Goal: Contribute content: Add original content to the website for others to see

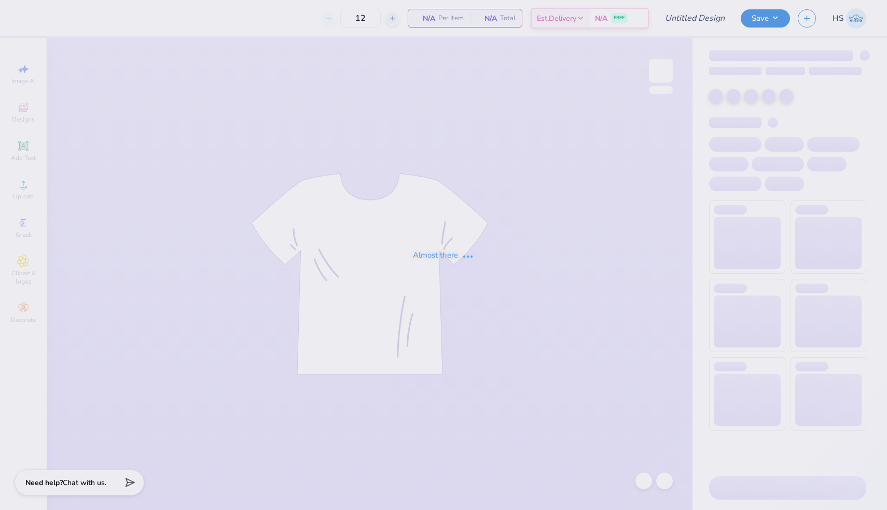
type input "Chi Psi patch 1/4 zip"
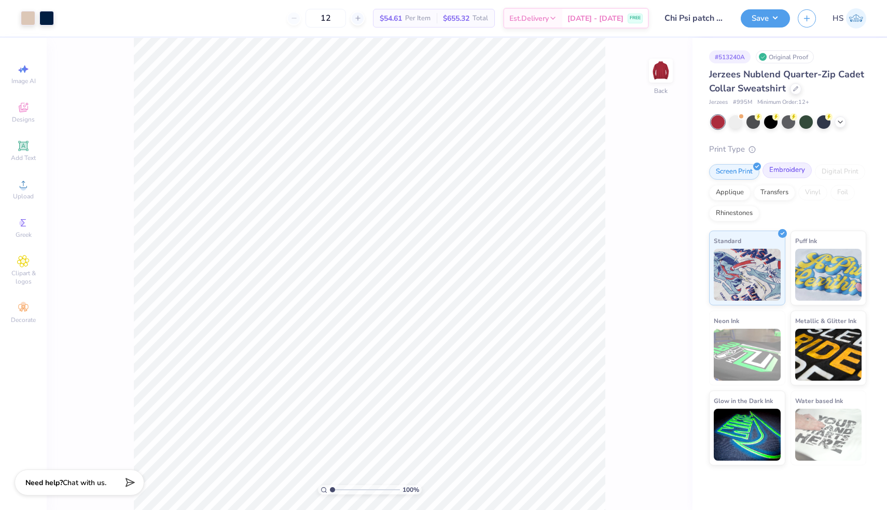
click at [787, 169] on div "Embroidery" at bounding box center [787, 170] width 49 height 16
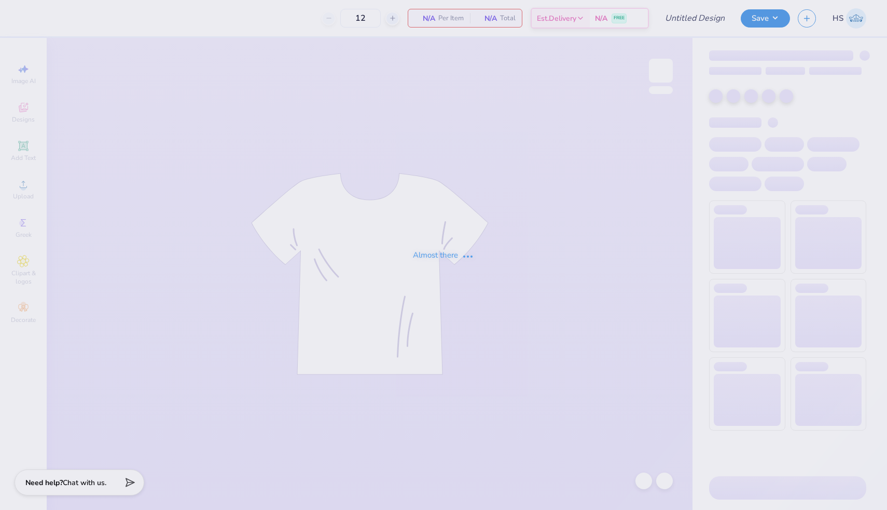
type input "Chi Psi patch 1/4 zip"
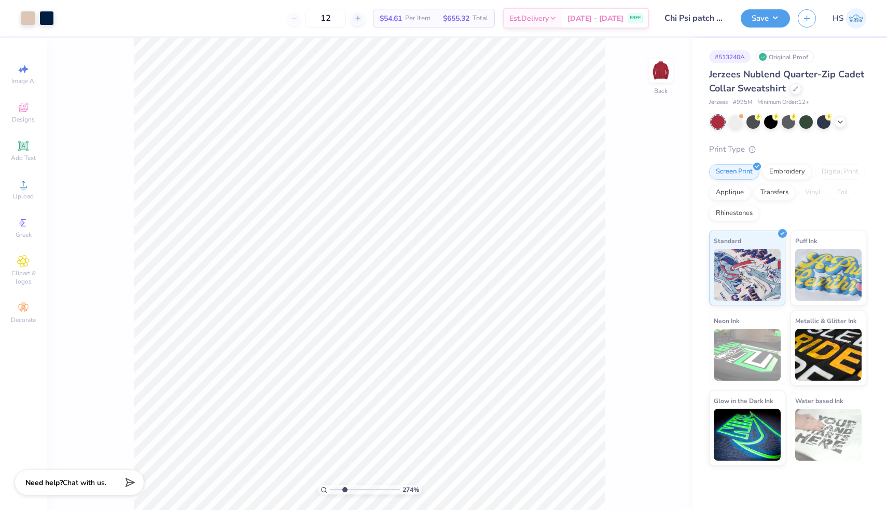
drag, startPoint x: 332, startPoint y: 488, endPoint x: 343, endPoint y: 488, distance: 11.4
type input "2.73"
click at [344, 488] on input "range" at bounding box center [365, 489] width 70 height 9
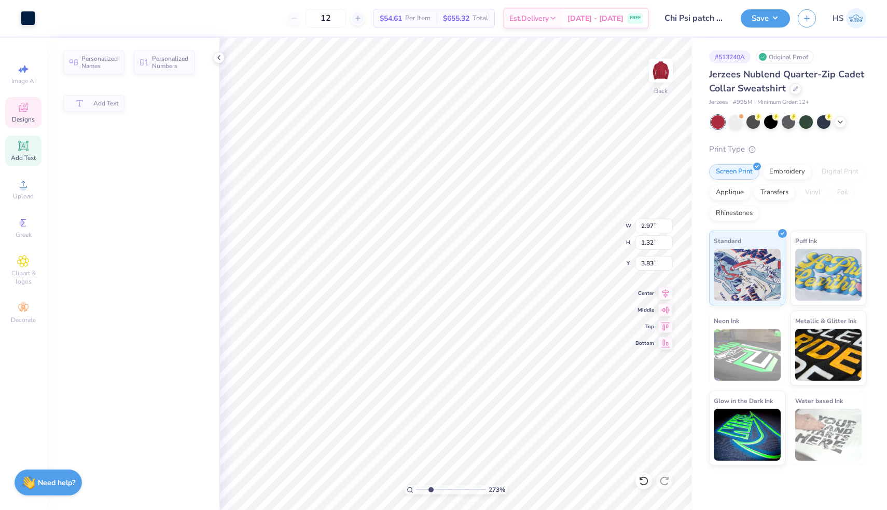
type input "2.97"
type input "1.32"
type input "3.83"
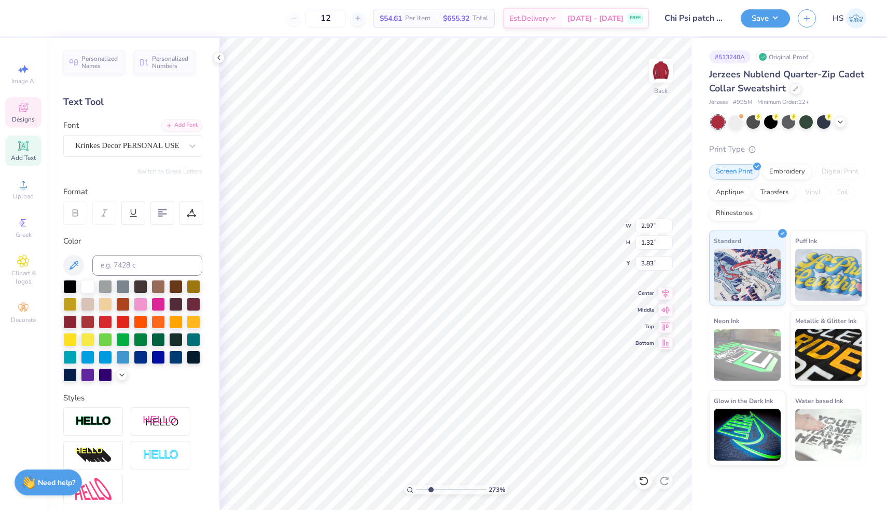
type textarea "C"
click at [645, 478] on icon at bounding box center [644, 480] width 10 height 10
type textarea "Chi"
click at [29, 152] on div "Add Text" at bounding box center [23, 150] width 36 height 31
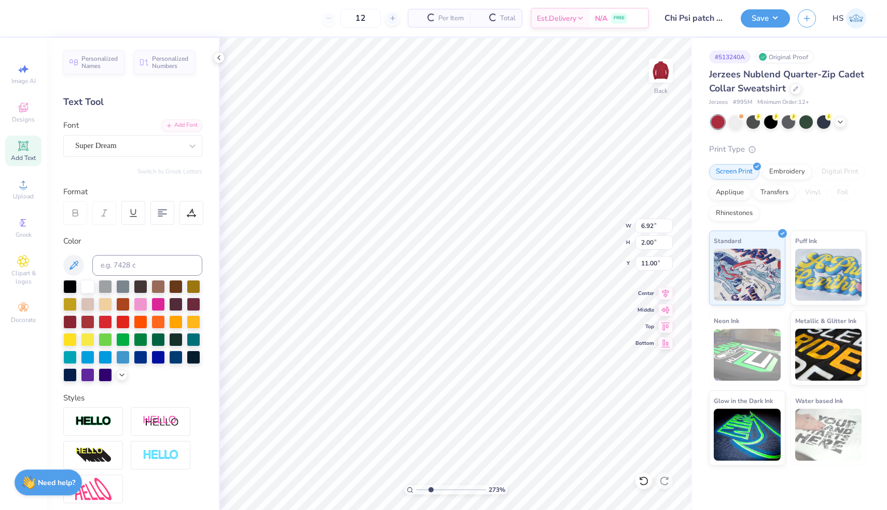
type input "6.92"
type input "2.00"
type input "11.00"
type input "3.74"
type input "1.08"
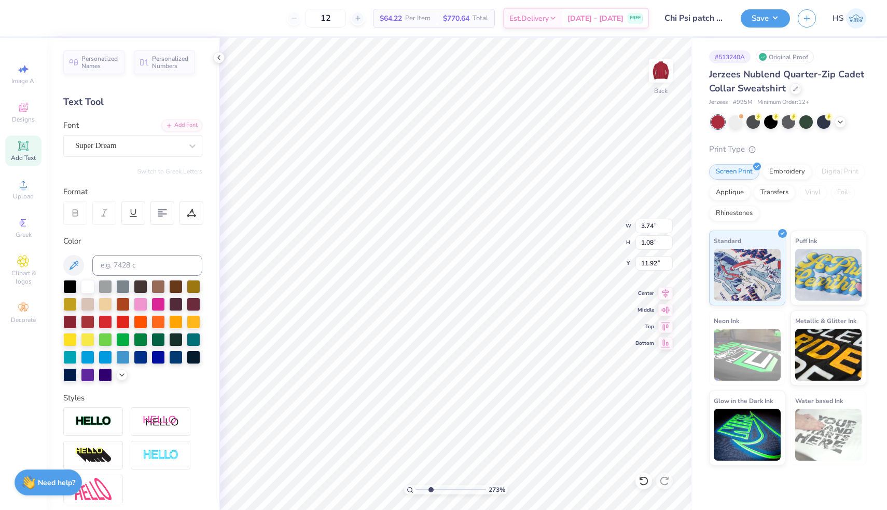
type input "8.02"
click at [26, 78] on span "Image AI" at bounding box center [23, 81] width 24 height 8
select select "4"
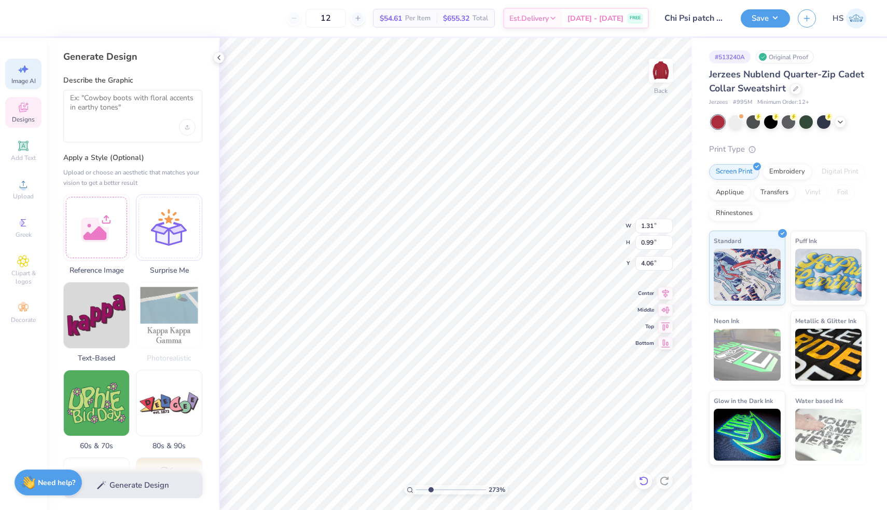
click at [645, 482] on icon at bounding box center [644, 480] width 10 height 10
type input "3.97"
click at [645, 482] on icon at bounding box center [644, 480] width 10 height 10
click at [671, 479] on div at bounding box center [664, 480] width 17 height 17
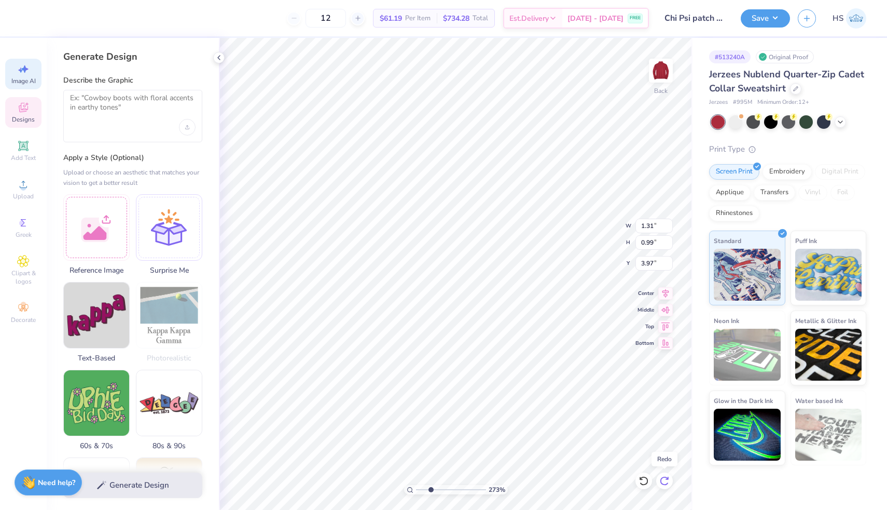
click at [671, 479] on div at bounding box center [664, 480] width 17 height 17
click at [640, 482] on icon at bounding box center [644, 480] width 10 height 10
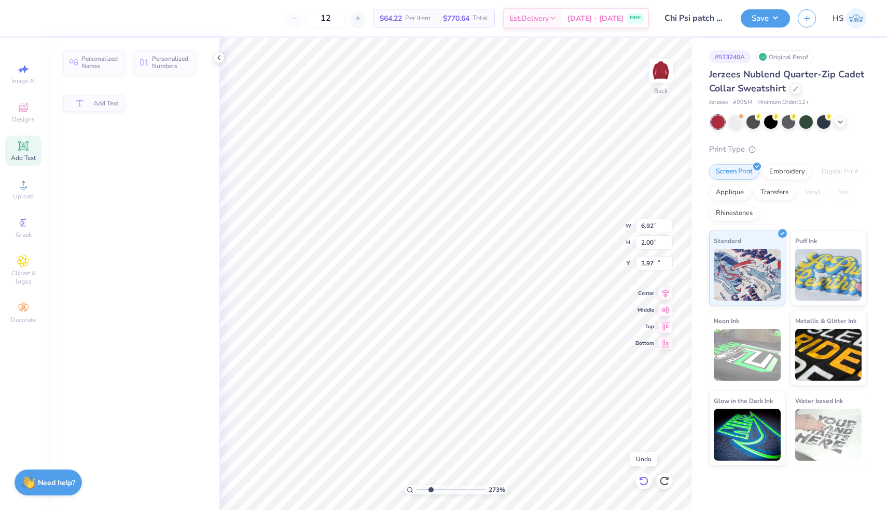
type input "6.92"
type input "2.00"
type input "11.00"
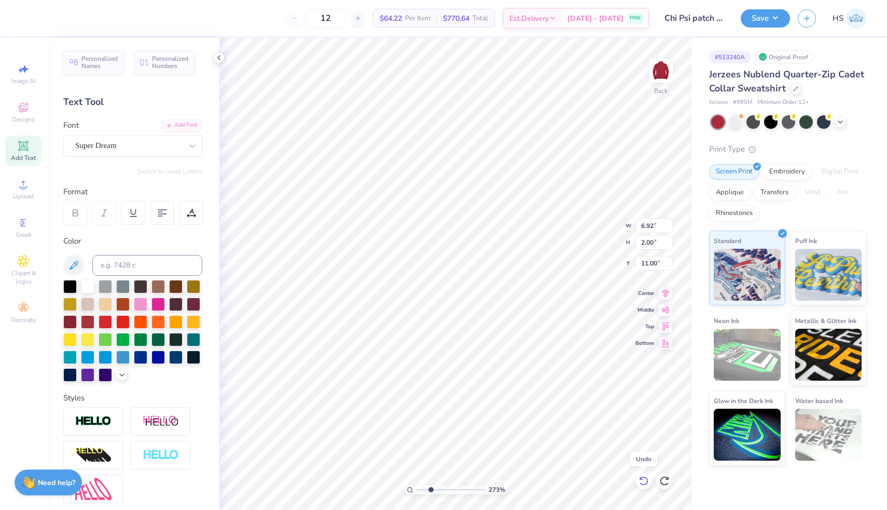
click at [640, 482] on icon at bounding box center [644, 480] width 10 height 10
type textarea "Psi"
click at [27, 77] on span "Image AI" at bounding box center [23, 81] width 24 height 8
select select "4"
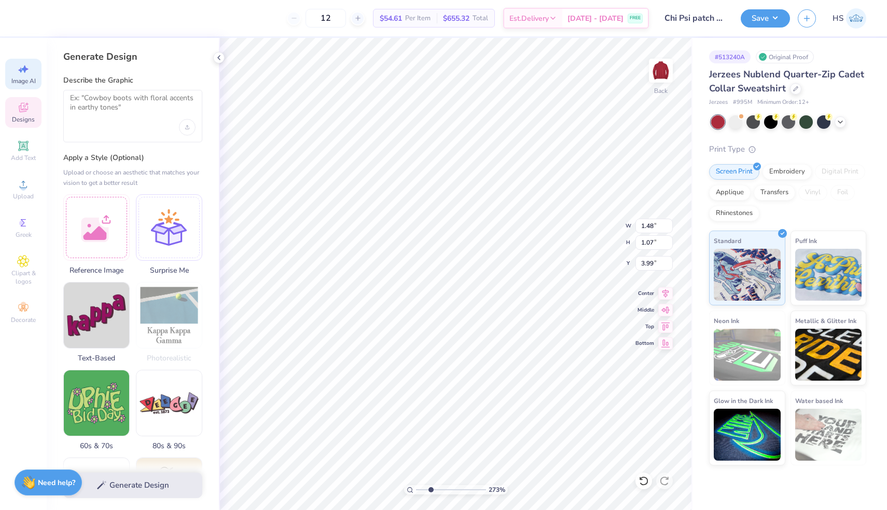
type input "1.48"
type input "1.07"
type input "3.99"
click at [100, 106] on textarea at bounding box center [133, 106] width 126 height 26
type textarea "p"
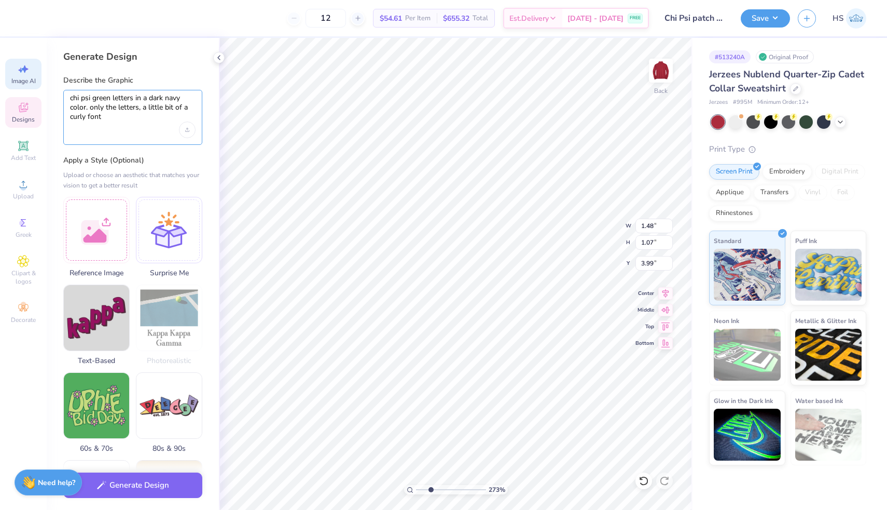
click at [141, 106] on textarea "chi psi green letters in a dark navy color. only the letters, a little bit of a…" at bounding box center [133, 107] width 126 height 29
type textarea "chi psi green letters in a dark navy color. only the letters, in a little bit o…"
click at [103, 287] on img at bounding box center [96, 315] width 65 height 65
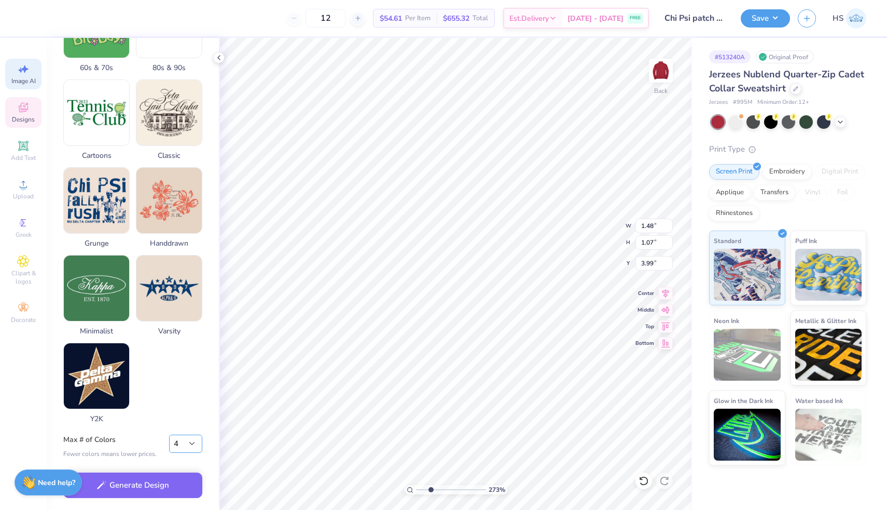
click at [190, 444] on select "1 2 3 4 5 6 7 8" at bounding box center [185, 443] width 33 height 19
select select "2"
click at [163, 494] on div "Generate Design" at bounding box center [133, 485] width 172 height 50
click at [152, 484] on button "Generate Design" at bounding box center [132, 482] width 139 height 25
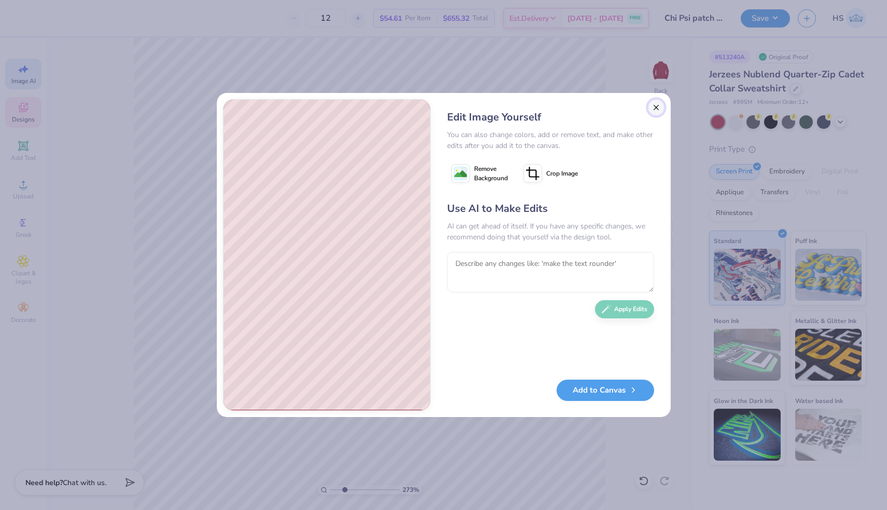
click at [654, 108] on button "Close" at bounding box center [656, 107] width 17 height 17
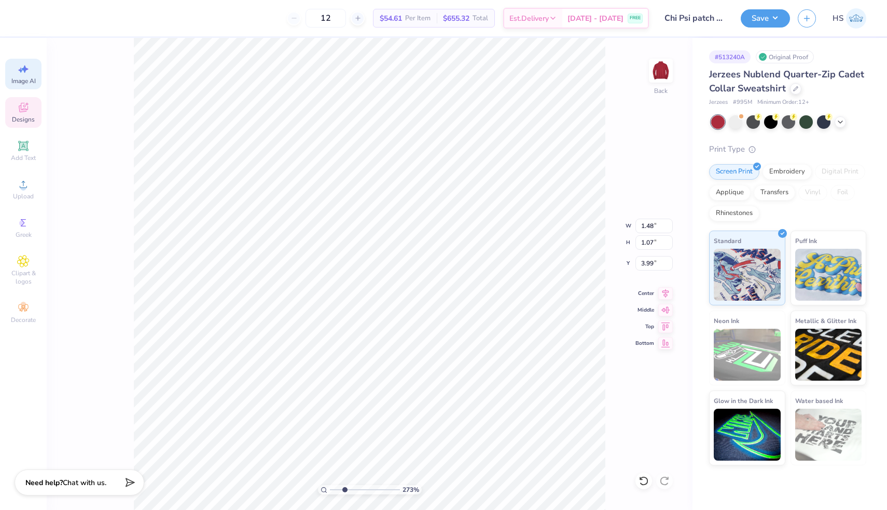
click at [23, 68] on icon at bounding box center [24, 69] width 7 height 8
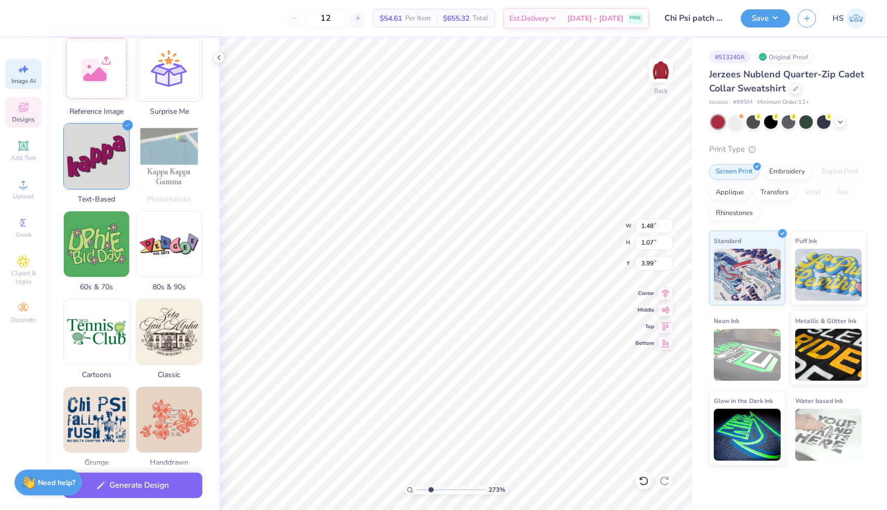
scroll to position [0, 0]
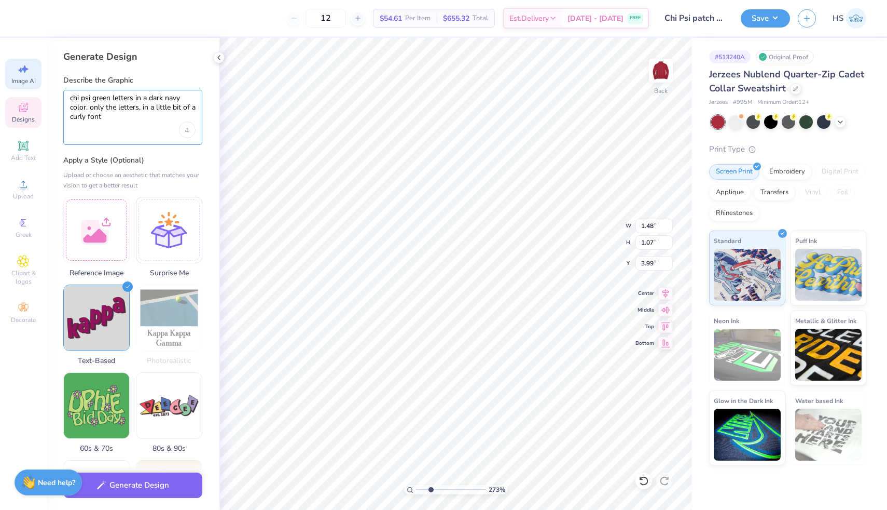
click at [110, 99] on textarea "chi psi green letters in a dark navy color. only the letters, in a little bit o…" at bounding box center [133, 107] width 126 height 29
type textarea "Chi Psi Greek letters in a dark navy color. only the letters, in a little bit o…"
click at [149, 482] on button "Generate Design" at bounding box center [132, 482] width 139 height 25
select select "2"
